Goal: Complete application form: Complete application form

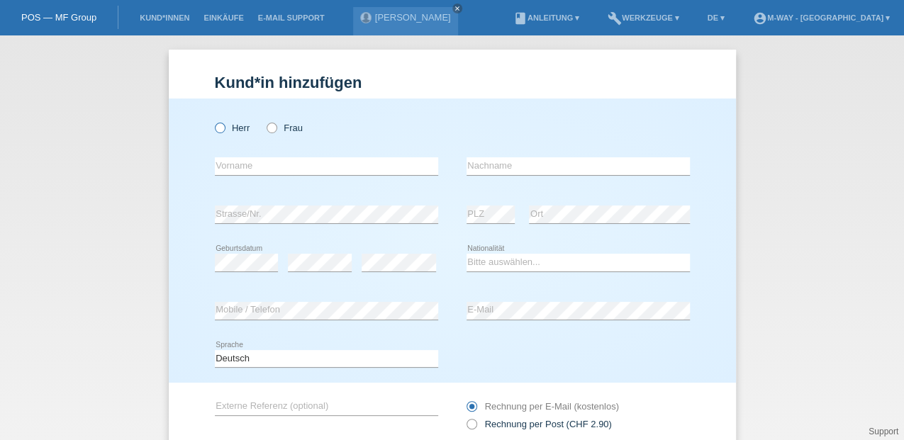
click at [212, 121] on icon at bounding box center [212, 121] width 0 height 0
click at [218, 132] on input "Herr" at bounding box center [219, 127] width 9 height 9
radio input "true"
click at [226, 165] on input "text" at bounding box center [326, 166] width 223 height 18
type input "[PERSON_NAME]"
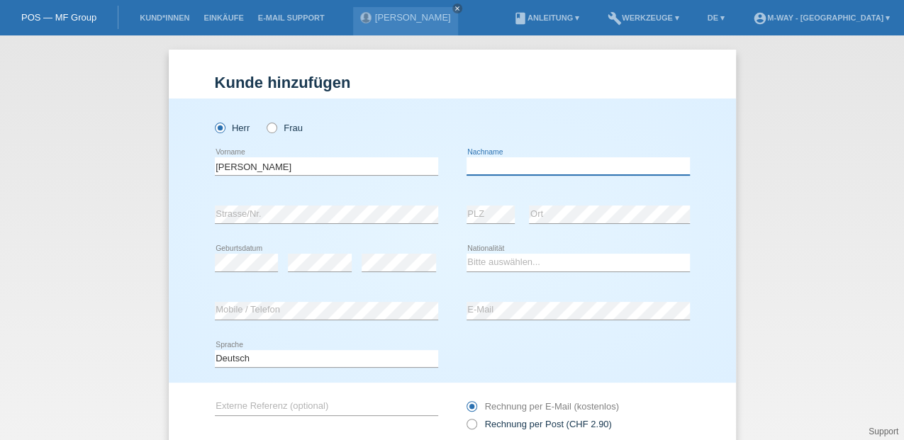
click at [494, 161] on input "text" at bounding box center [578, 166] width 223 height 18
type input "stojanovic"
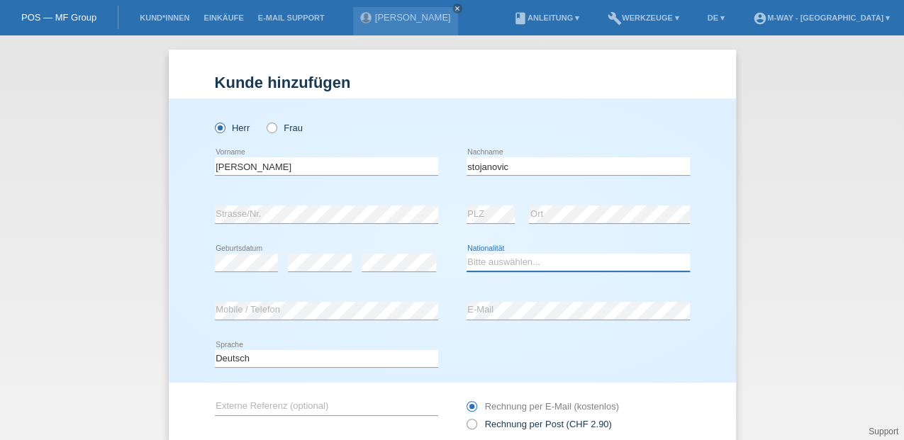
click at [472, 261] on select "Bitte auswählen... Schweiz Deutschland Liechtenstein Österreich ------------ Af…" at bounding box center [578, 262] width 223 height 17
select select "CH"
click at [467, 254] on select "Bitte auswählen... Schweiz Deutschland Liechtenstein Österreich ------------ Af…" at bounding box center [578, 262] width 223 height 17
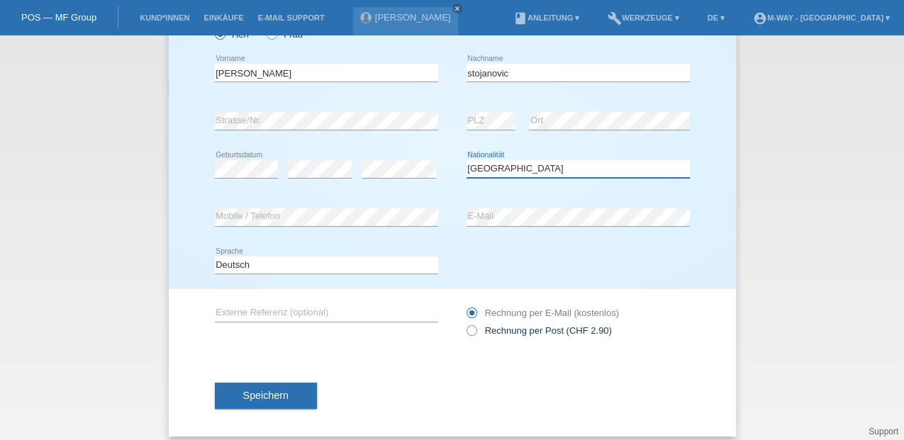
scroll to position [94, 0]
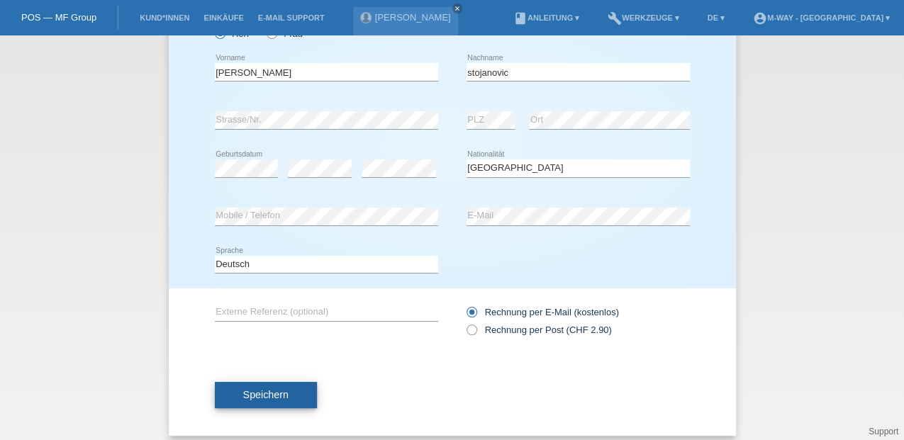
click at [246, 406] on button "Speichern" at bounding box center [266, 395] width 102 height 27
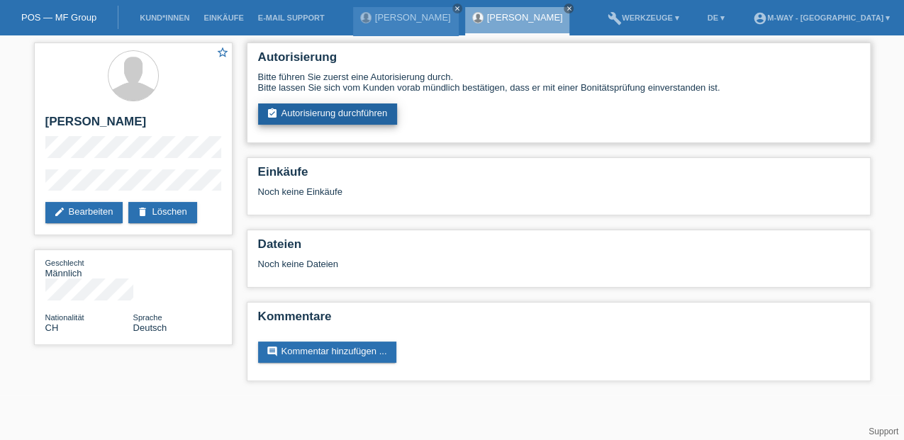
click at [306, 111] on link "assignment_turned_in Autorisierung durchführen" at bounding box center [328, 114] width 140 height 21
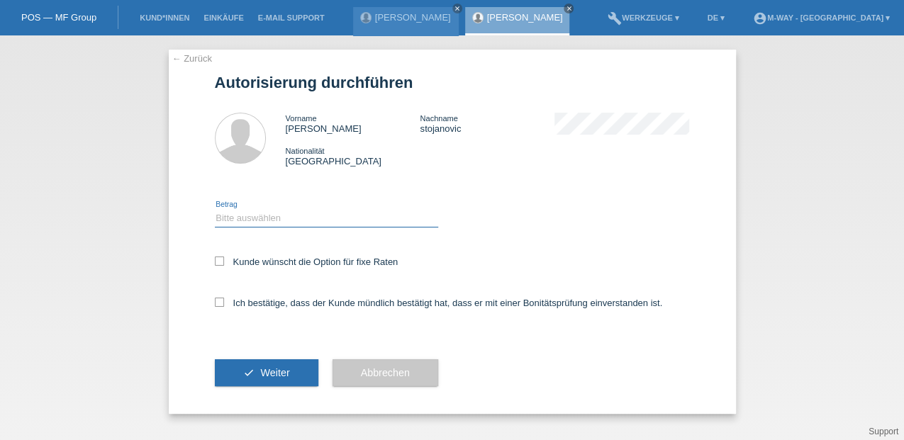
click at [228, 217] on select "Bitte auswählen CHF 1.00 - CHF 499.00 CHF 500.00 - CHF 1'999.00 CHF 2'000.00 - …" at bounding box center [326, 218] width 223 height 17
select select "3"
click at [215, 210] on select "Bitte auswählen CHF 1.00 - CHF 499.00 CHF 500.00 - CHF 1'999.00 CHF 2'000.00 - …" at bounding box center [326, 218] width 223 height 17
click at [218, 263] on icon at bounding box center [219, 261] width 9 height 9
click at [218, 263] on input "Kunde wünscht die Option für fixe Raten" at bounding box center [219, 261] width 9 height 9
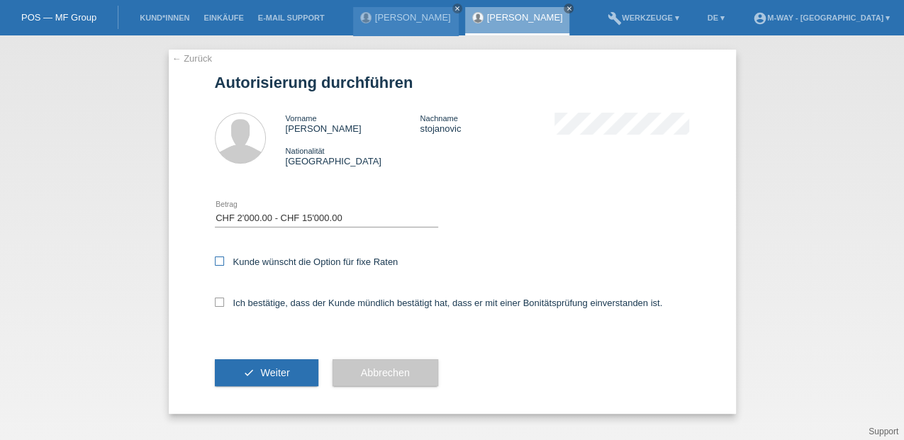
checkbox input "true"
click at [218, 305] on icon at bounding box center [219, 302] width 9 height 9
click at [218, 305] on input "Ich bestätige, dass der Kunde mündlich bestätigt hat, dass er mit einer Bonität…" at bounding box center [219, 302] width 9 height 9
checkbox input "true"
click at [262, 370] on span "Weiter" at bounding box center [274, 372] width 29 height 11
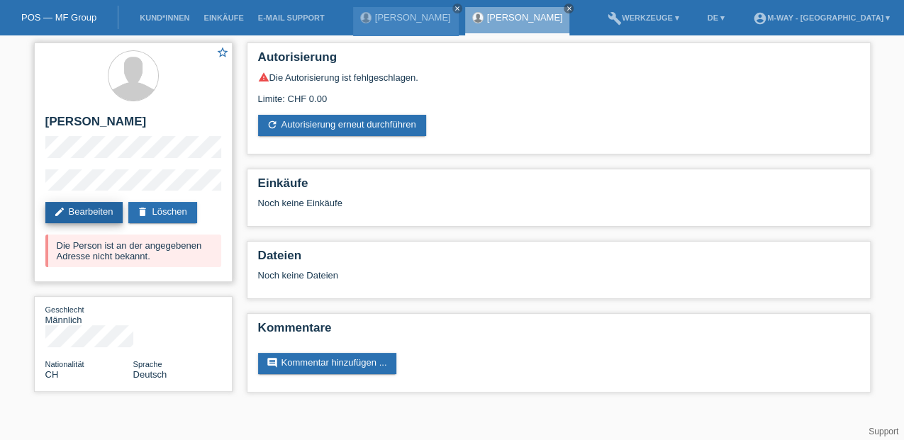
click at [105, 212] on link "edit Bearbeiten" at bounding box center [84, 212] width 78 height 21
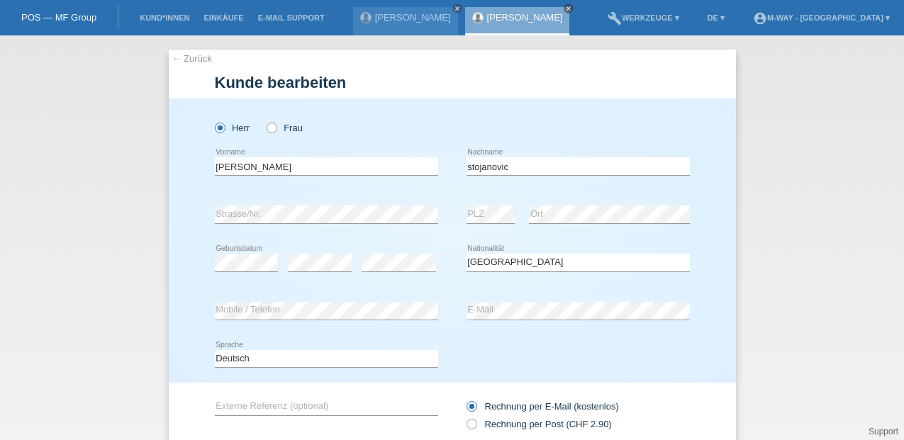
select select "CH"
click at [216, 166] on input "ivan" at bounding box center [326, 166] width 223 height 18
type input "[PERSON_NAME]"
drag, startPoint x: 468, startPoint y: 165, endPoint x: 474, endPoint y: 171, distance: 8.5
click at [468, 165] on input "stojanovic" at bounding box center [578, 166] width 223 height 18
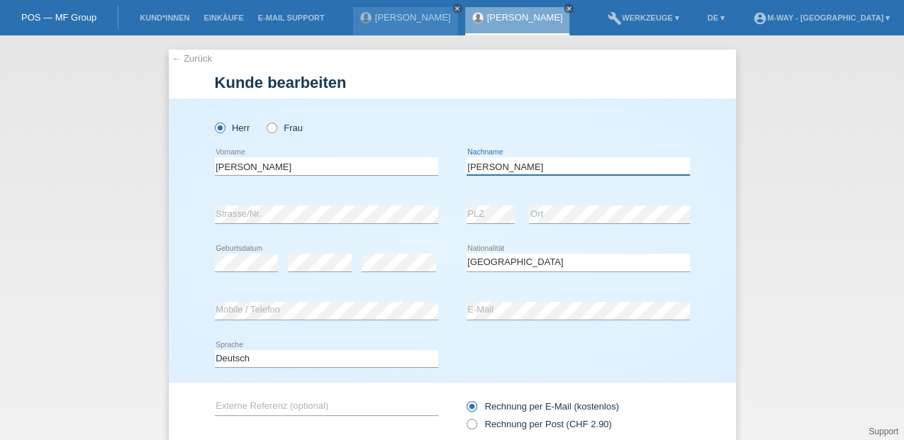
type input "[PERSON_NAME]"
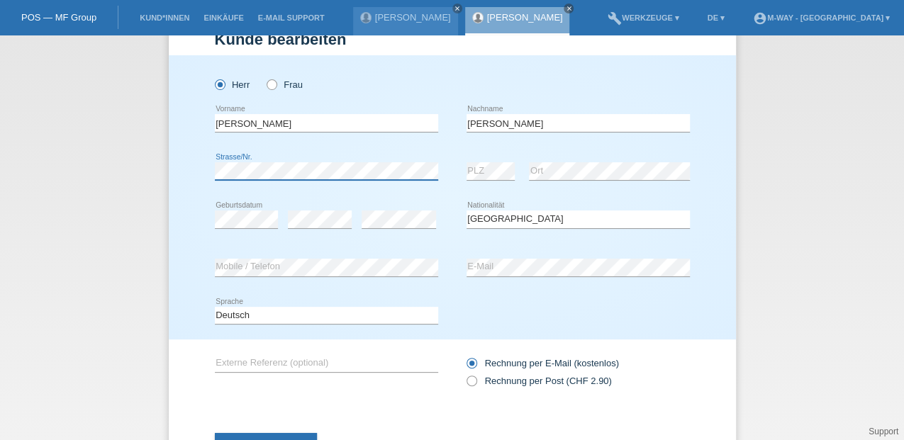
scroll to position [104, 0]
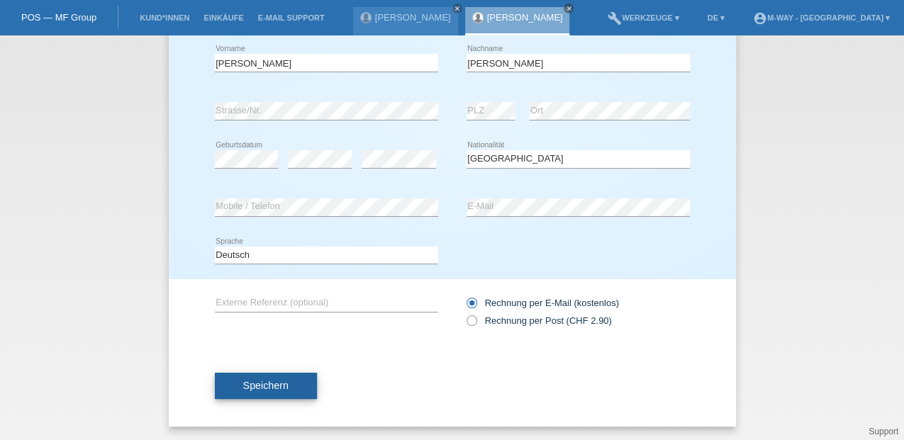
click at [267, 384] on span "Speichern" at bounding box center [265, 385] width 45 height 11
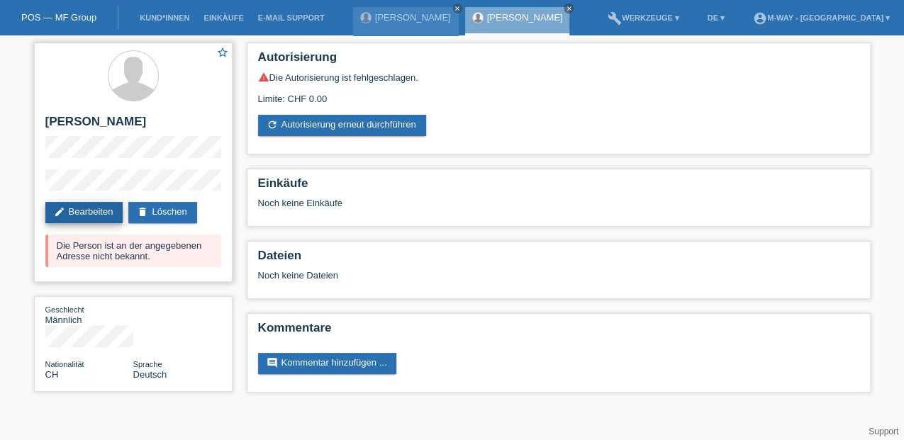
click at [109, 218] on link "edit Bearbeiten" at bounding box center [84, 212] width 78 height 21
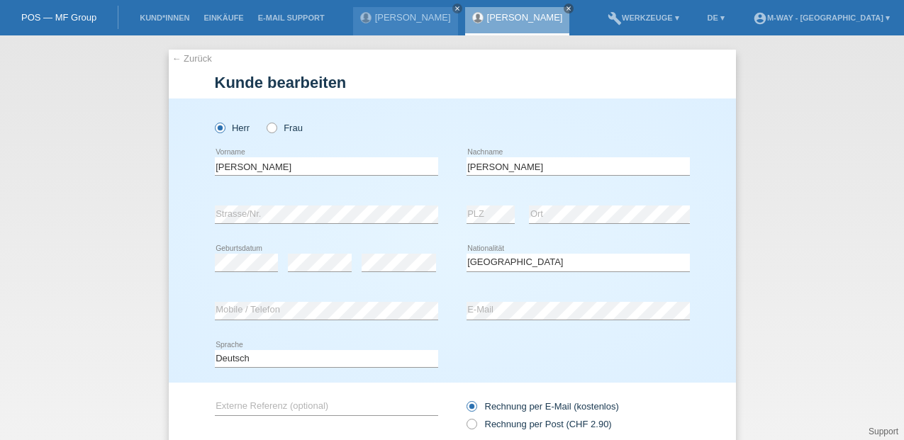
select select "CH"
click at [302, 199] on div "error Strasse/Nr." at bounding box center [326, 215] width 223 height 48
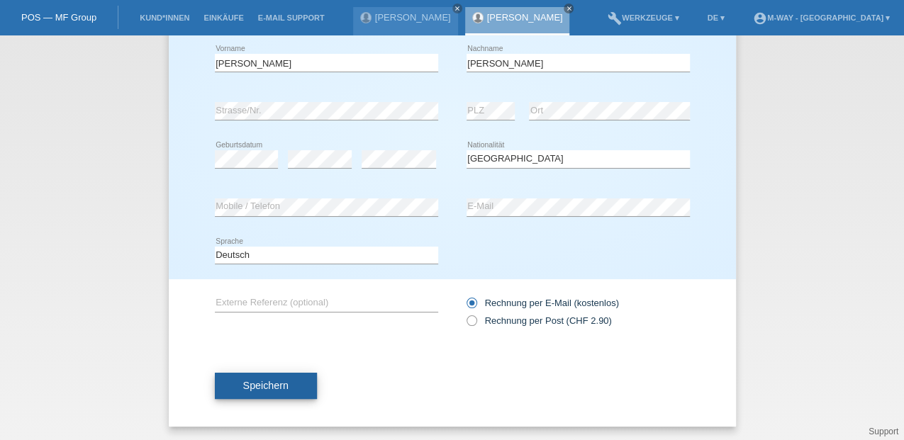
click at [272, 387] on span "Speichern" at bounding box center [265, 385] width 45 height 11
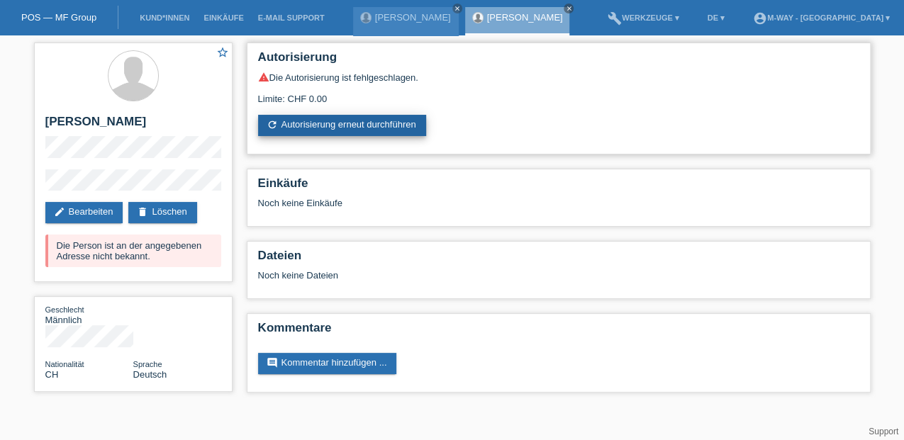
click at [319, 121] on link "refresh Autorisierung erneut durchführen" at bounding box center [342, 125] width 168 height 21
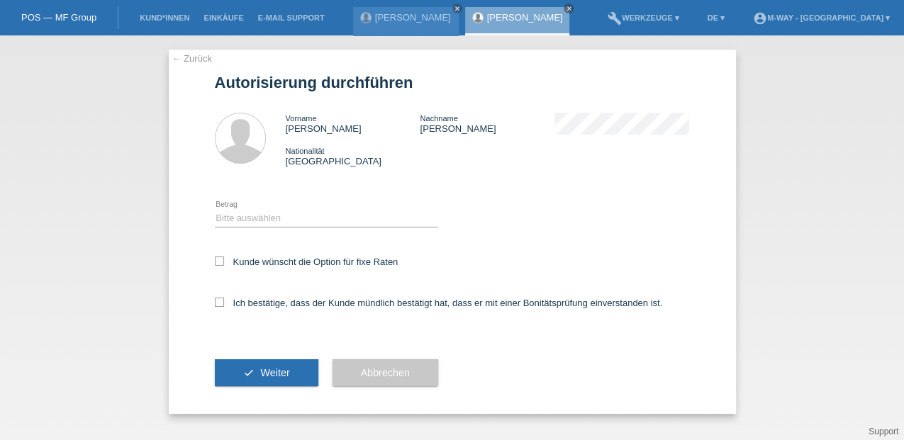
click at [234, 200] on div "Bitte auswählen CHF 1.00 - CHF 499.00 CHF 500.00 - CHF 1'999.00 CHF 2'000.00 - …" at bounding box center [326, 219] width 223 height 48
click at [252, 218] on select "Bitte auswählen CHF 1.00 - CHF 499.00 CHF 500.00 - CHF 1'999.00 CHF 2'000.00 - …" at bounding box center [326, 218] width 223 height 17
select select "3"
click at [215, 210] on select "Bitte auswählen CHF 1.00 - CHF 499.00 CHF 500.00 - CHF 1'999.00 CHF 2'000.00 - …" at bounding box center [326, 218] width 223 height 17
click at [221, 265] on icon at bounding box center [219, 261] width 9 height 9
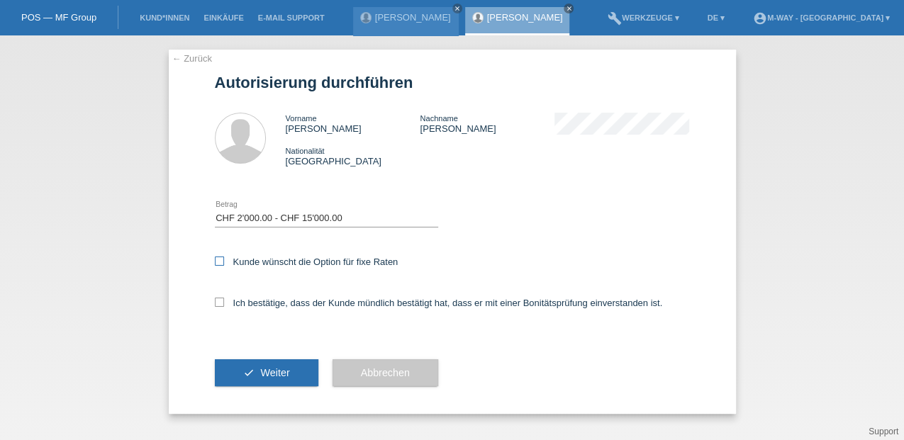
click at [221, 265] on input "Kunde wünscht die Option für fixe Raten" at bounding box center [219, 261] width 9 height 9
checkbox input "true"
click at [223, 306] on icon at bounding box center [219, 302] width 9 height 9
click at [223, 306] on input "Ich bestätige, dass der Kunde mündlich bestätigt hat, dass er mit einer Bonität…" at bounding box center [219, 302] width 9 height 9
checkbox input "true"
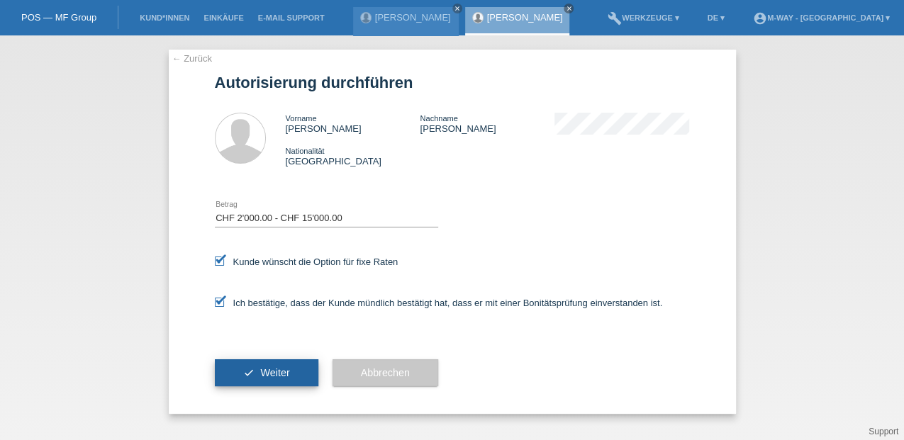
click at [278, 379] on span "Weiter" at bounding box center [274, 372] width 29 height 11
